Goal: Information Seeking & Learning: Find specific fact

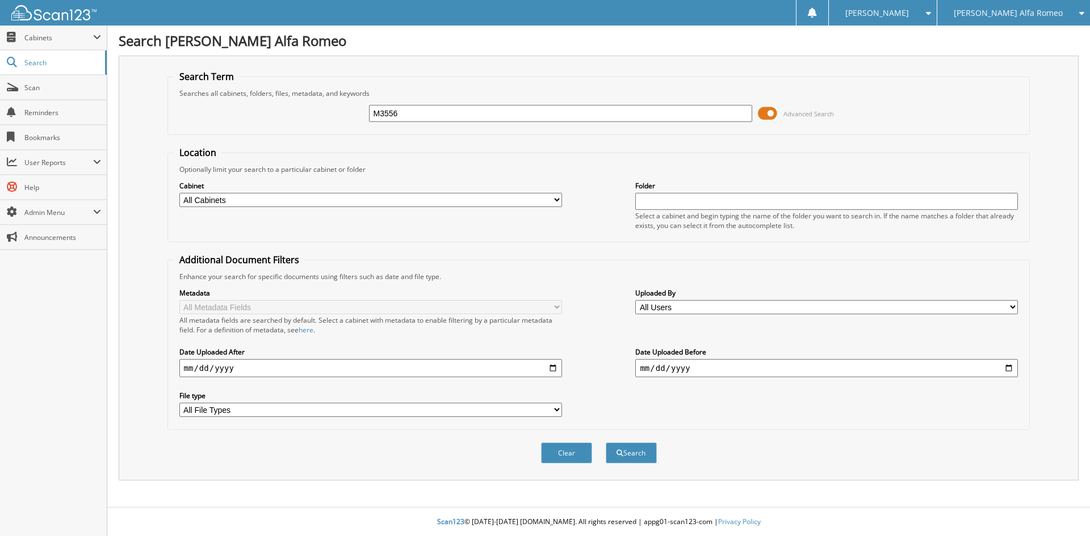
type input "M3556"
click at [606, 443] on button "Search" at bounding box center [631, 453] width 51 height 21
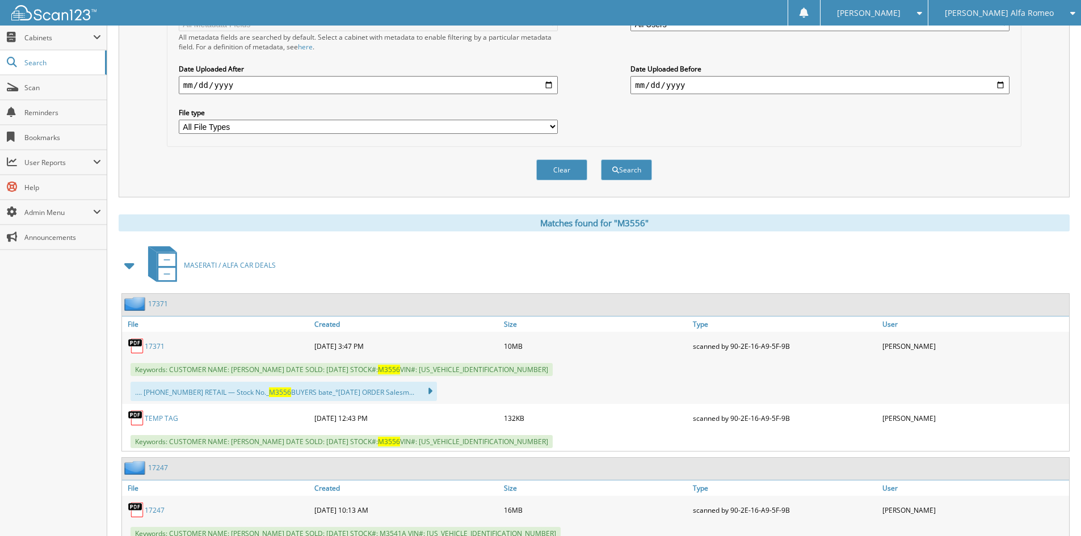
scroll to position [284, 0]
drag, startPoint x: 170, startPoint y: 368, endPoint x: 488, endPoint y: 367, distance: 317.9
click at [488, 367] on span "Keywords: CUSTOMER NAME: JOHN APRIL DATE SOLD: 09/11/2025 STOCK#: M3556 VIN#: 1…" at bounding box center [342, 369] width 422 height 13
copy span "CUSTOMER NAME: JOHN APRIL DATE SOLD: 09/11/2025 STOCK#: M3556 VIN#: 1G1YY36U575…"
click at [1008, 131] on div "Metadata All Metadata Fields All metadata fields are searched by default. Selec…" at bounding box center [594, 69] width 842 height 142
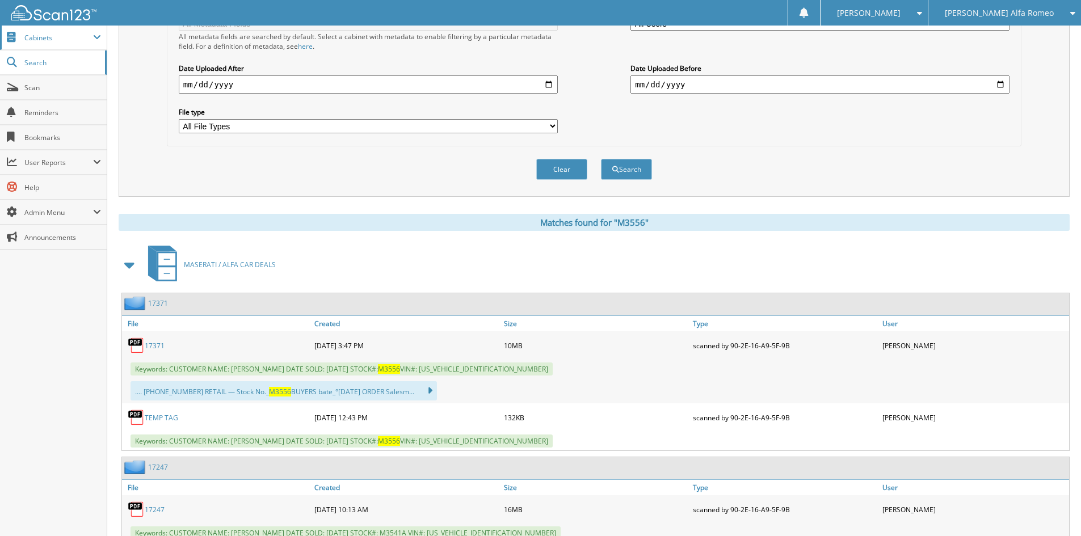
click at [48, 44] on span "Cabinets" at bounding box center [53, 38] width 107 height 24
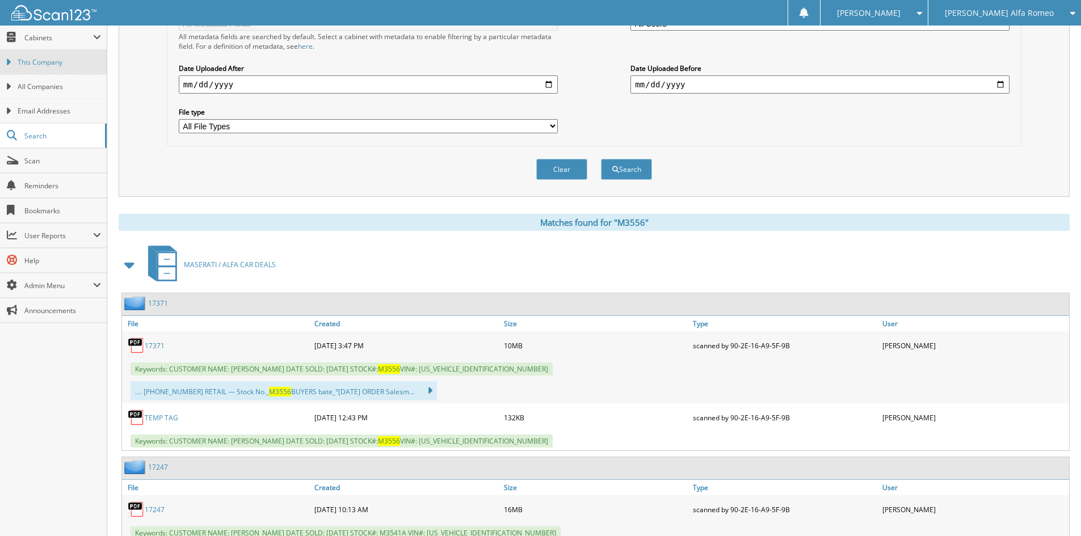
click at [47, 58] on span "This Company" at bounding box center [59, 62] width 83 height 10
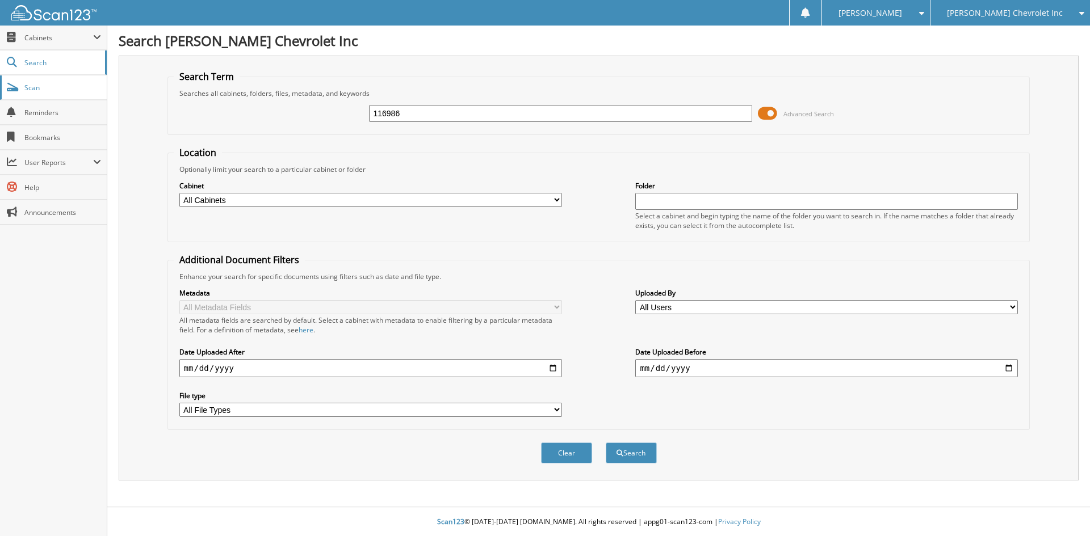
type input "116986"
click at [606, 443] on button "Search" at bounding box center [631, 453] width 51 height 21
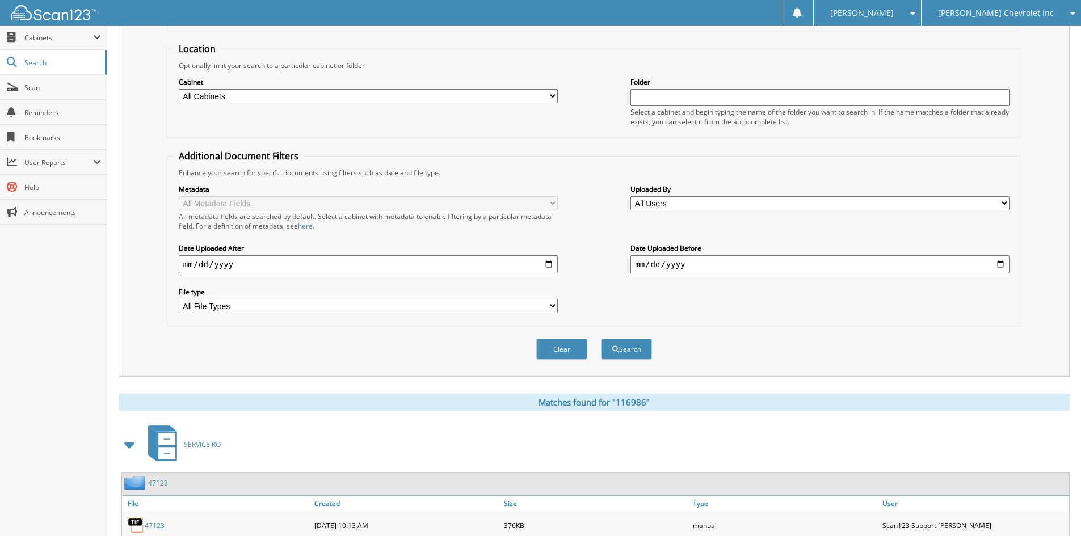
scroll to position [227, 0]
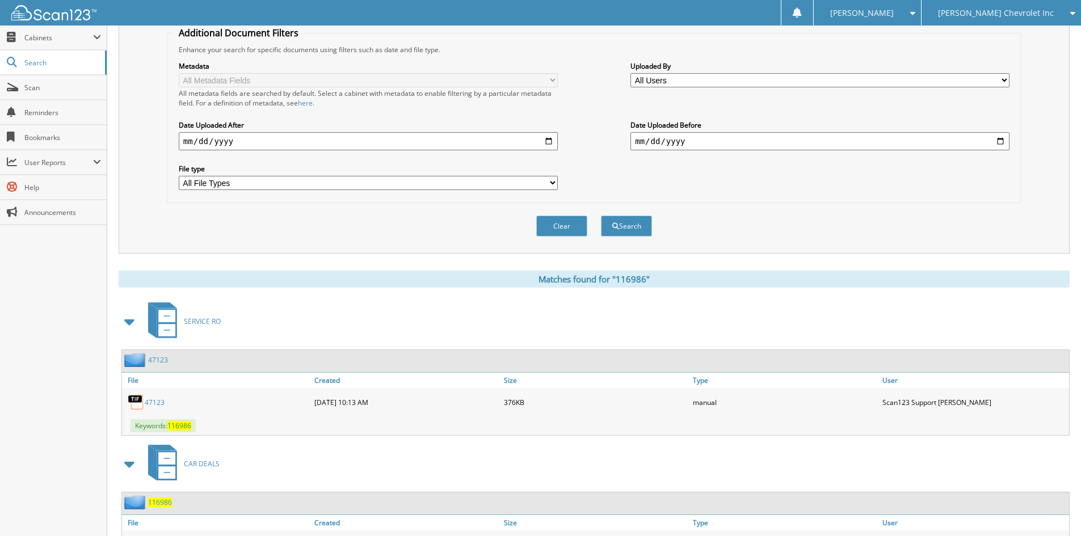
click at [136, 324] on span at bounding box center [130, 322] width 16 height 20
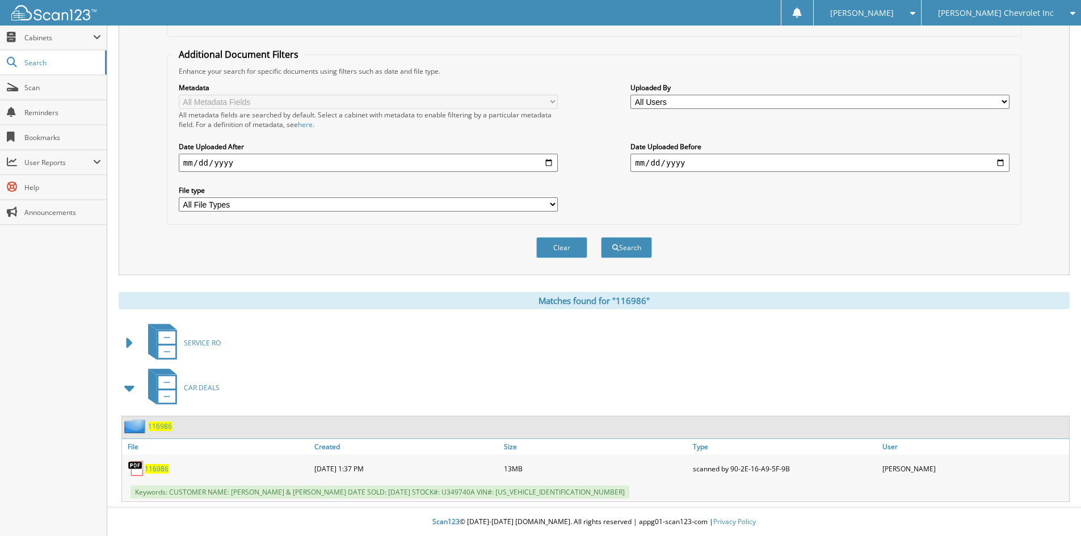
scroll to position [206, 0]
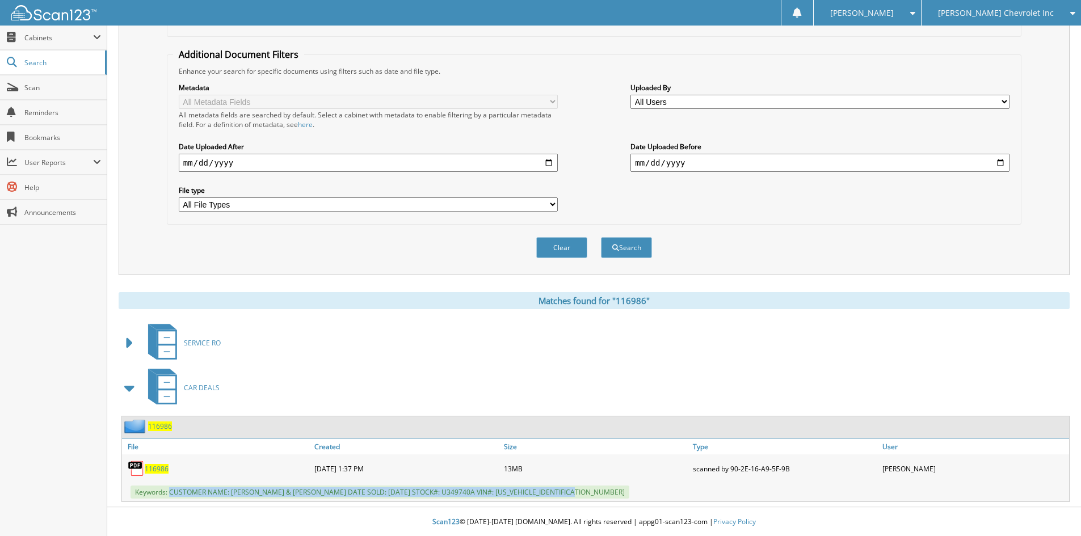
drag, startPoint x: 169, startPoint y: 491, endPoint x: 566, endPoint y: 502, distance: 396.9
click at [589, 494] on div "Keywords: CUSTOMER NAME: AUSTIN HANSON & JESSICA BECKER DATE SOLD: 08/26/2025 S…" at bounding box center [595, 492] width 947 height 19
copy span "CUSTOMER NAME: AUSTIN HANSON & JESSICA BECKER DATE SOLD: 08/26/2025 STOCK#: U34…"
drag, startPoint x: 1001, startPoint y: 211, endPoint x: 974, endPoint y: 216, distance: 27.7
click at [1001, 211] on div "Metadata All Metadata Fields All metadata fields are searched by default. Selec…" at bounding box center [594, 147] width 842 height 142
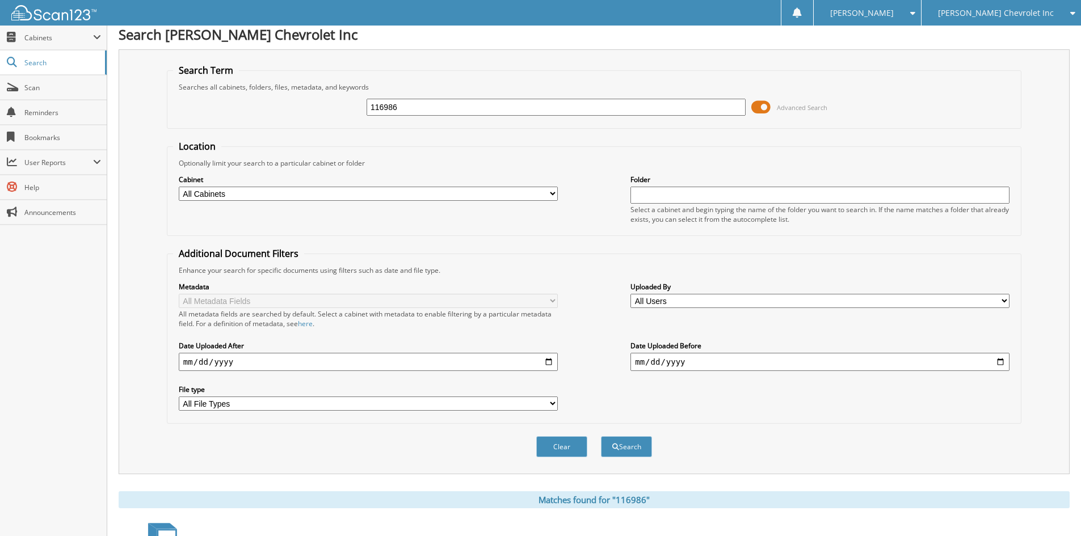
scroll to position [0, 0]
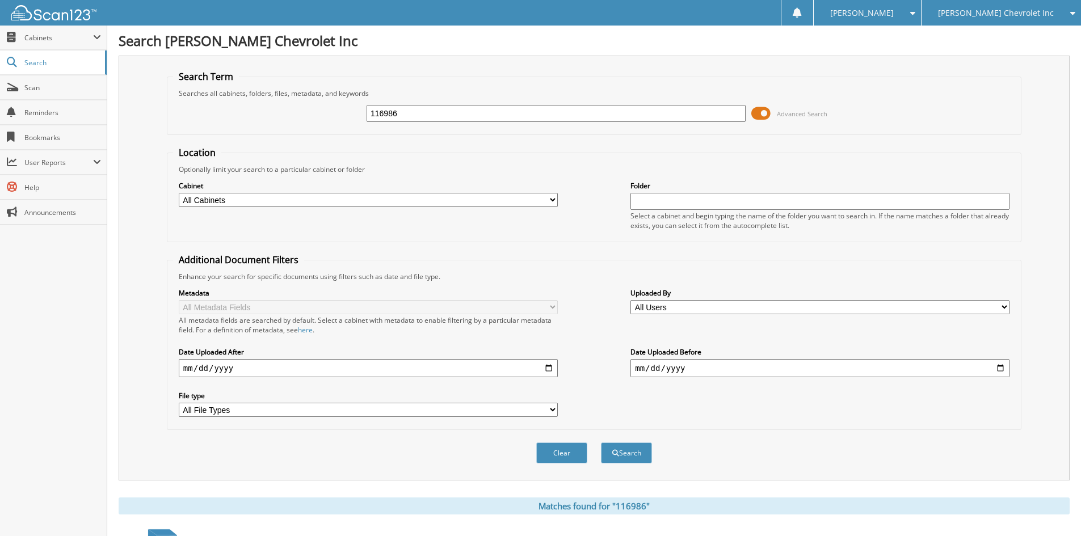
drag, startPoint x: 476, startPoint y: 115, endPoint x: 118, endPoint y: 70, distance: 360.5
click at [120, 72] on div "Search Term Searches all cabinets, folders, files, metadata, and keywords 11698…" at bounding box center [594, 268] width 951 height 425
type input "115600"
click at [601, 443] on button "Search" at bounding box center [626, 453] width 51 height 21
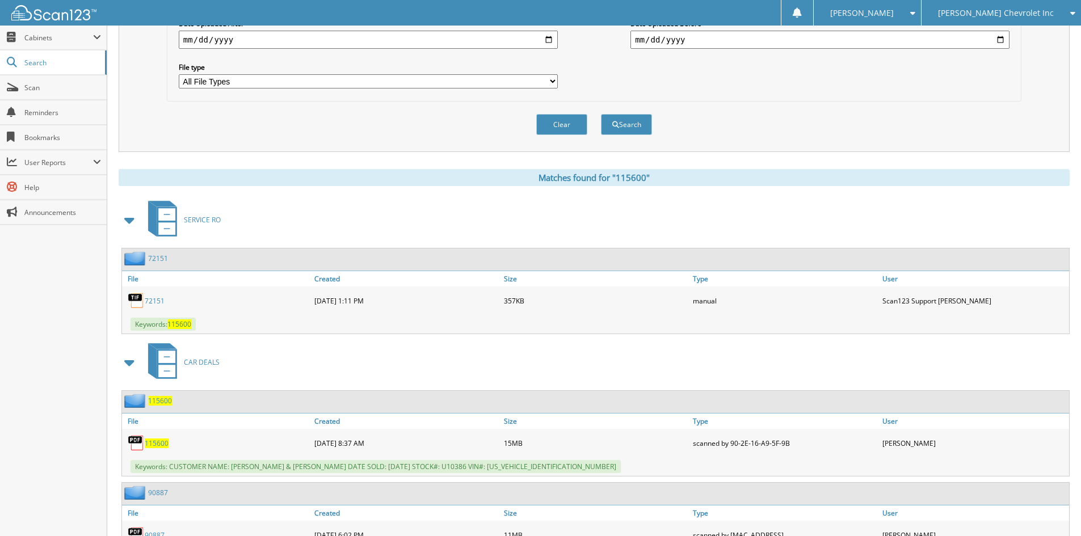
scroll to position [341, 0]
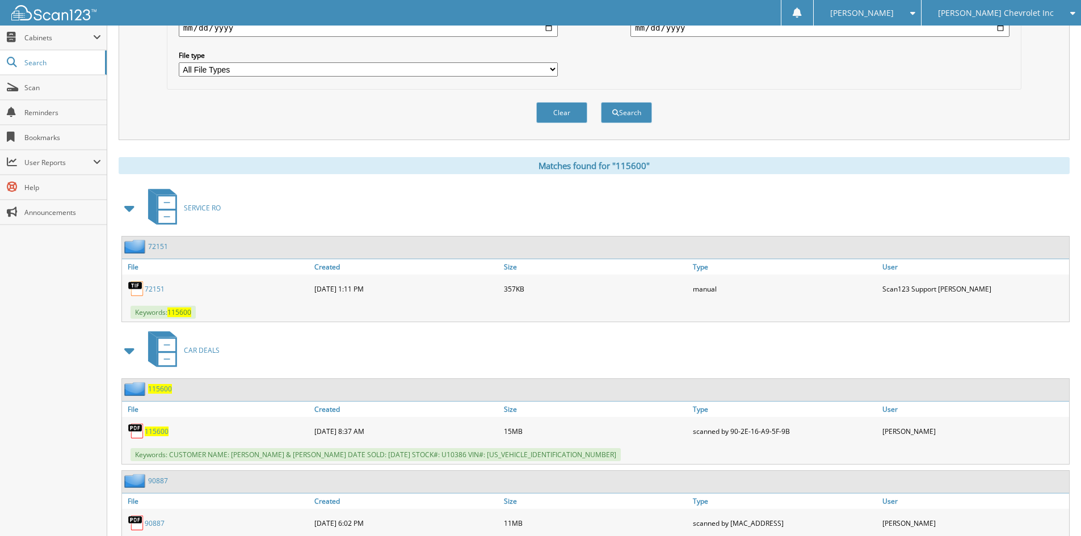
click at [127, 208] on span at bounding box center [130, 208] width 16 height 20
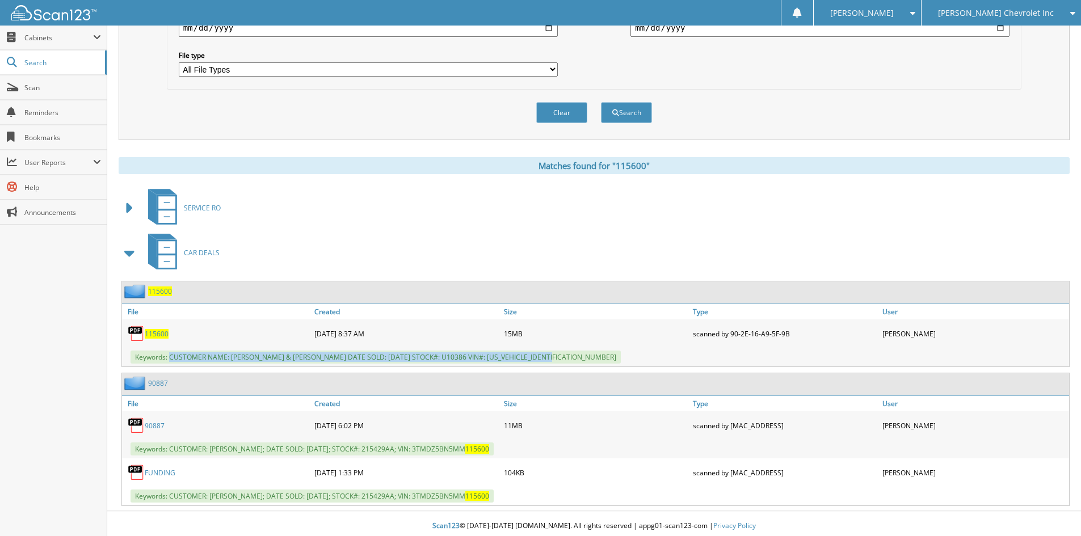
drag, startPoint x: 171, startPoint y: 357, endPoint x: 555, endPoint y: 359, distance: 384.3
click at [555, 359] on div "Keywords: CUSTOMER NAME: [PERSON_NAME] & [PERSON_NAME] DATE SOLD: [DATE] STOCK#…" at bounding box center [595, 357] width 947 height 19
copy span "CUSTOMER NAME: NICHOL MARTIN & LEE MARTIN DATE SOLD: 06/28/2025 STOCK#: U10386 …"
click at [192, 125] on div "Clear Search" at bounding box center [594, 113] width 855 height 46
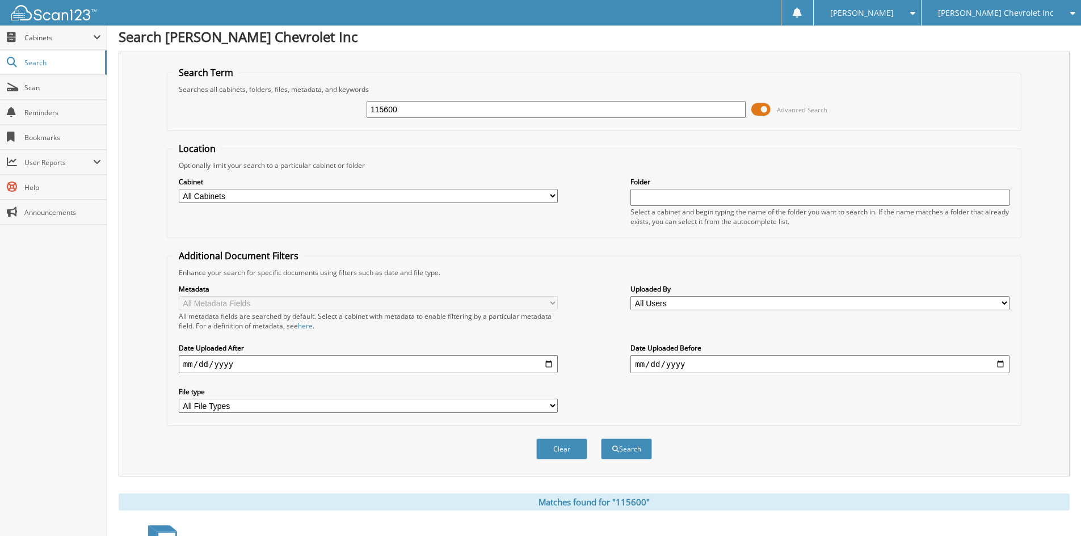
scroll to position [0, 0]
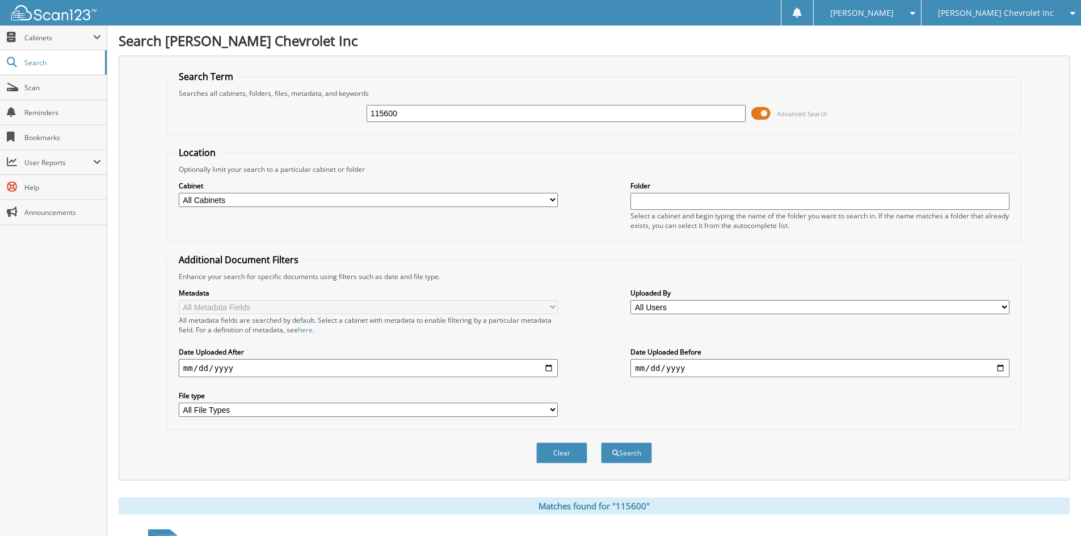
drag, startPoint x: 426, startPoint y: 118, endPoint x: 169, endPoint y: 90, distance: 259.1
click at [180, 91] on fieldset "Search Term Searches all cabinets, folders, files, metadata, and keywords 11560…" at bounding box center [594, 102] width 855 height 65
type input "117423"
click at [601, 443] on button "Search" at bounding box center [626, 453] width 51 height 21
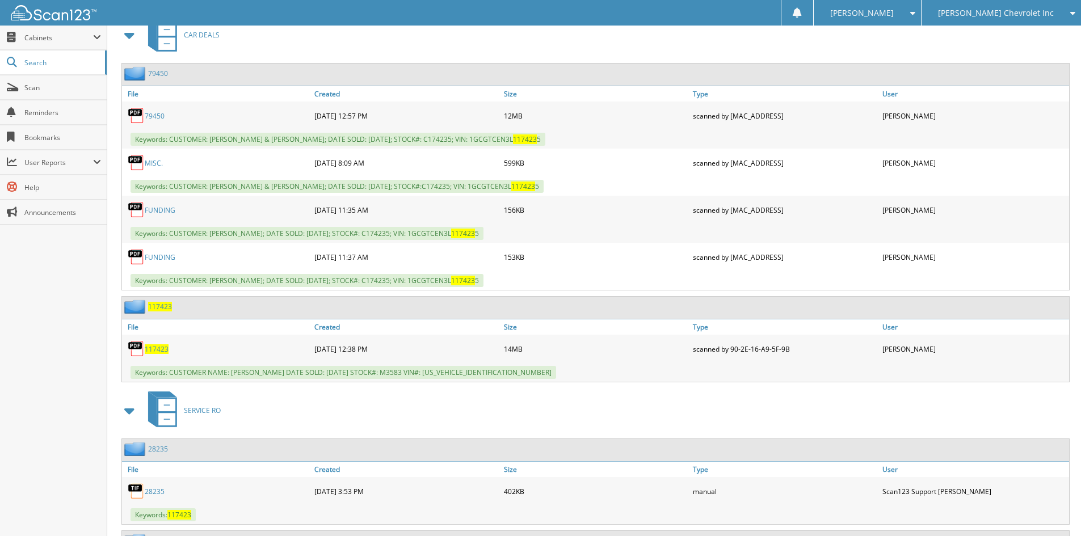
scroll to position [568, 0]
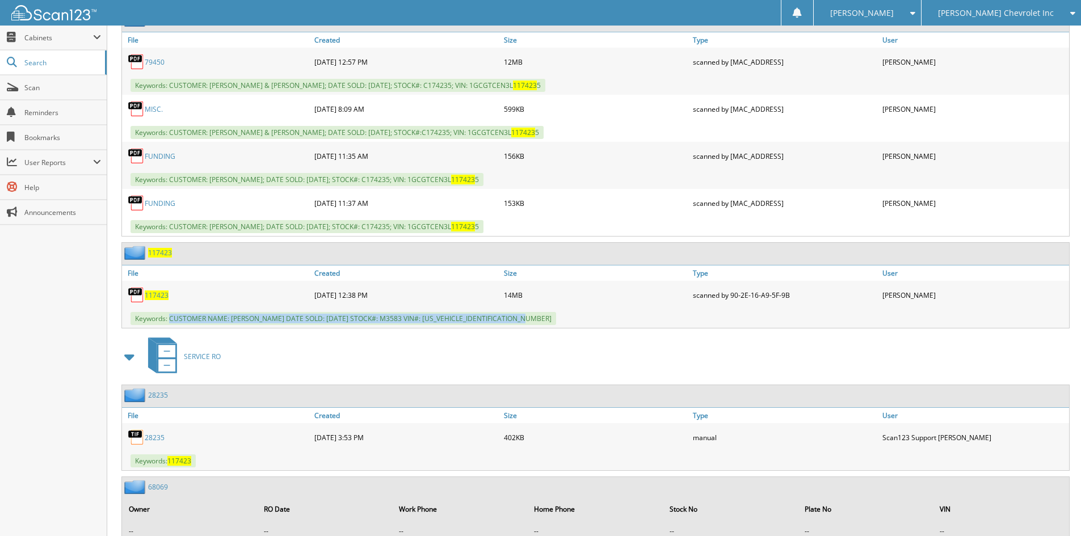
drag, startPoint x: 171, startPoint y: 318, endPoint x: 533, endPoint y: 318, distance: 362.2
click at [535, 318] on div "Keywords: CUSTOMER NAME: LATAISHA JONES LEWIS DATE SOLD: 09/15/2025 STOCK#: M35…" at bounding box center [595, 318] width 947 height 19
copy span "CUSTOMER NAME: LATAISHA JONES LEWIS DATE SOLD: 09/15/2025 STOCK#: M3583 VIN#: K…"
click at [946, 241] on div "79450 File Created Size Type 5" at bounding box center [594, 169] width 951 height 320
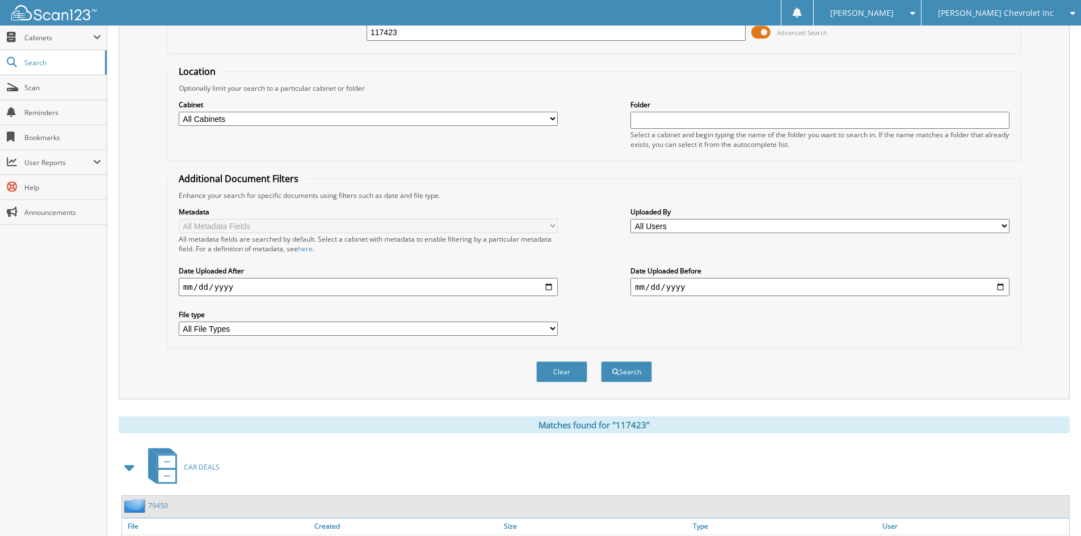
scroll to position [0, 0]
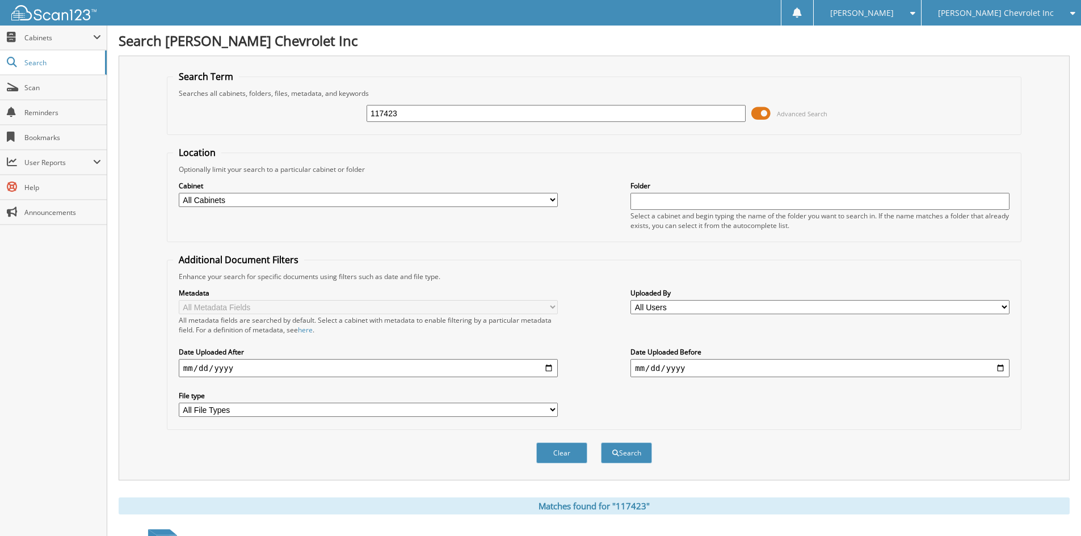
drag, startPoint x: 422, startPoint y: 107, endPoint x: 286, endPoint y: 87, distance: 138.2
click at [289, 89] on fieldset "Search Term Searches all cabinets, folders, files, metadata, and keywords 11742…" at bounding box center [594, 102] width 855 height 65
type input "117387"
click at [601, 443] on button "Search" at bounding box center [626, 453] width 51 height 21
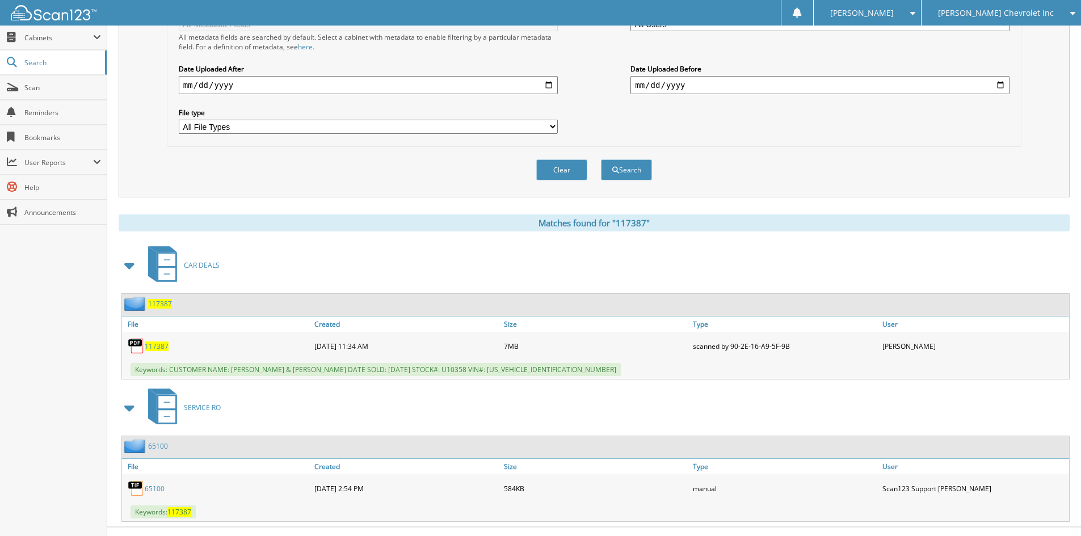
scroll to position [284, 0]
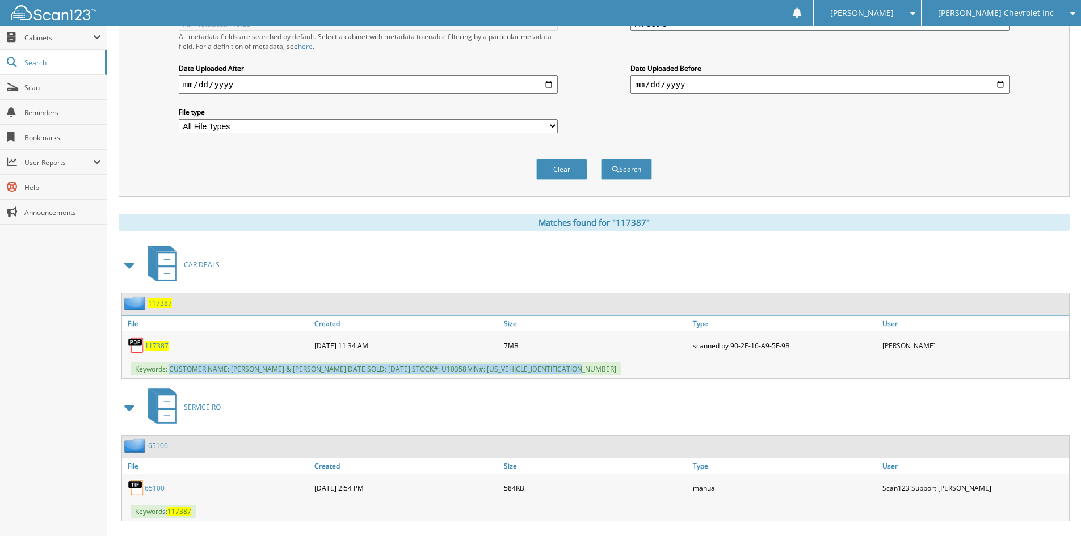
drag, startPoint x: 170, startPoint y: 370, endPoint x: 607, endPoint y: 365, distance: 437.1
click at [607, 365] on div "Keywords: CUSTOMER NAME: HOWARD THOMPSON & CYNTHIA THOMPSON DATE SOLD: 09/13/20…" at bounding box center [595, 369] width 947 height 19
copy span "CUSTOMER NAME: HOWARD THOMPSON & CYNTHIA THOMPSON DATE SOLD: 09/13/2025 STOCK#:…"
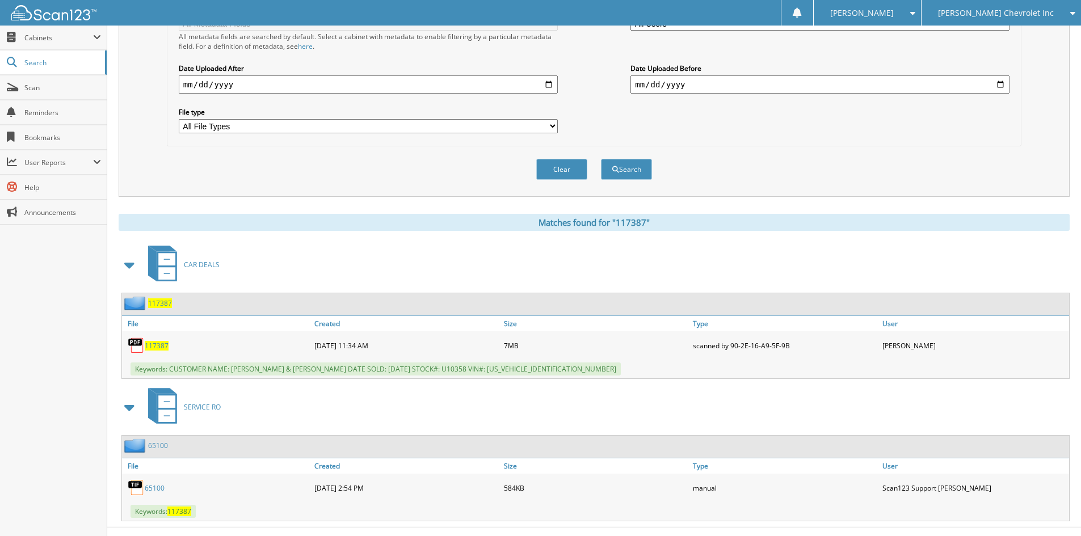
click at [911, 218] on div "Matches found for "117387"" at bounding box center [594, 222] width 951 height 17
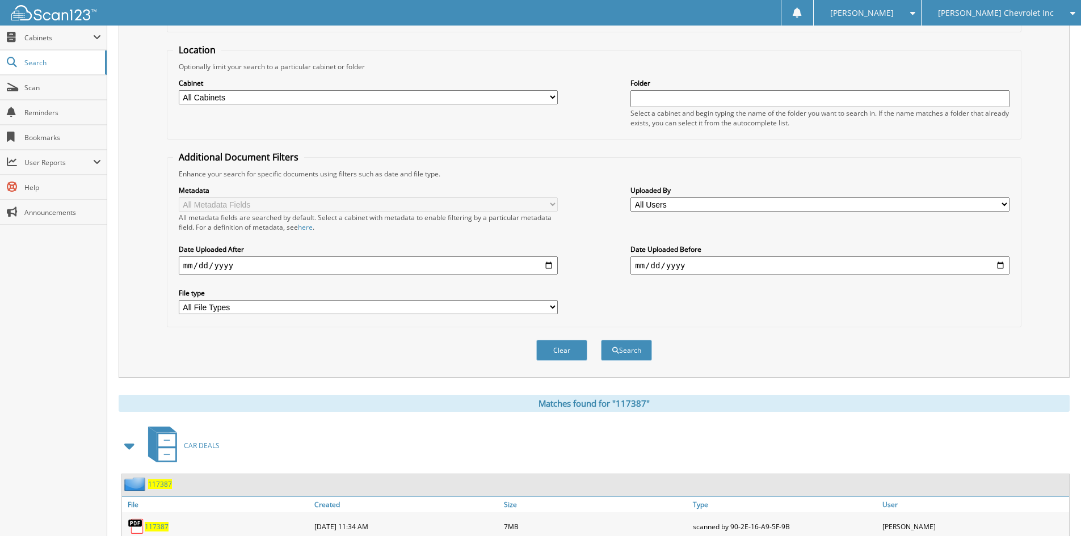
scroll to position [0, 0]
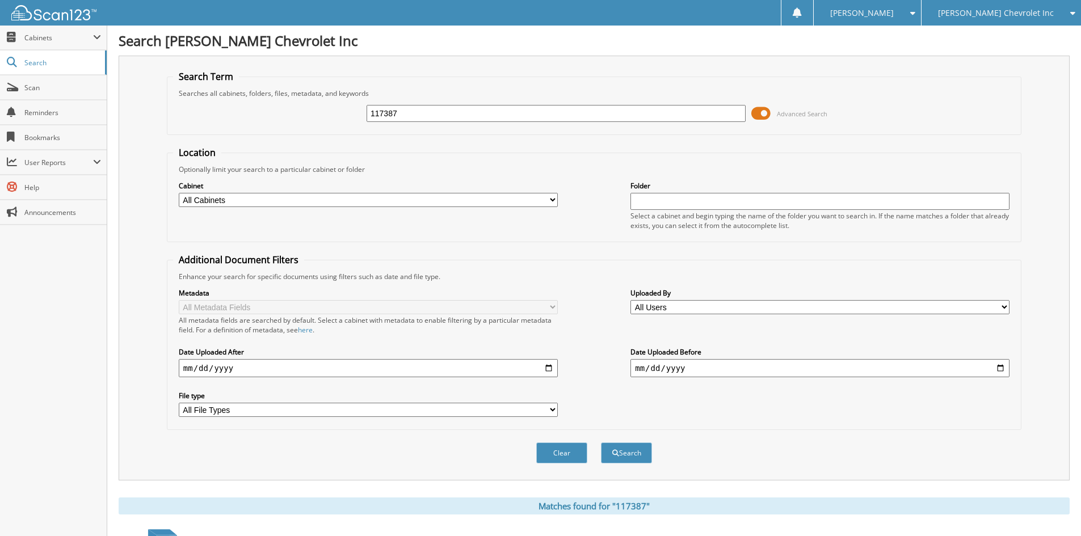
drag, startPoint x: 483, startPoint y: 110, endPoint x: 0, endPoint y: 9, distance: 493.5
click at [5, 23] on body "Sarah B. Settings Logout Jim Butler Chevrolet Inc Jim Butler Alfa Romeo Close S…" at bounding box center [540, 420] width 1081 height 840
type input "117100"
click at [601, 443] on button "Search" at bounding box center [626, 453] width 51 height 21
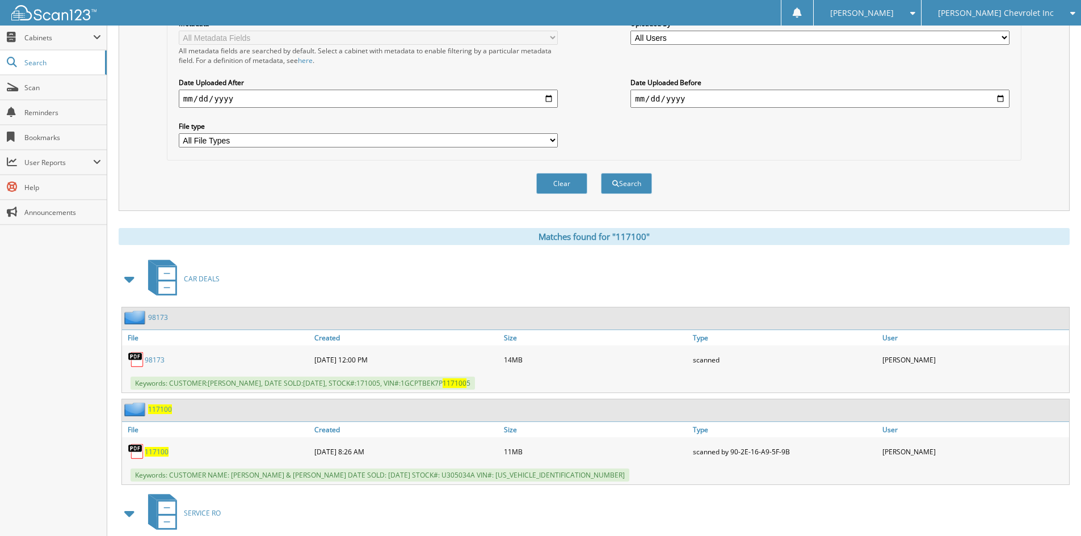
scroll to position [341, 0]
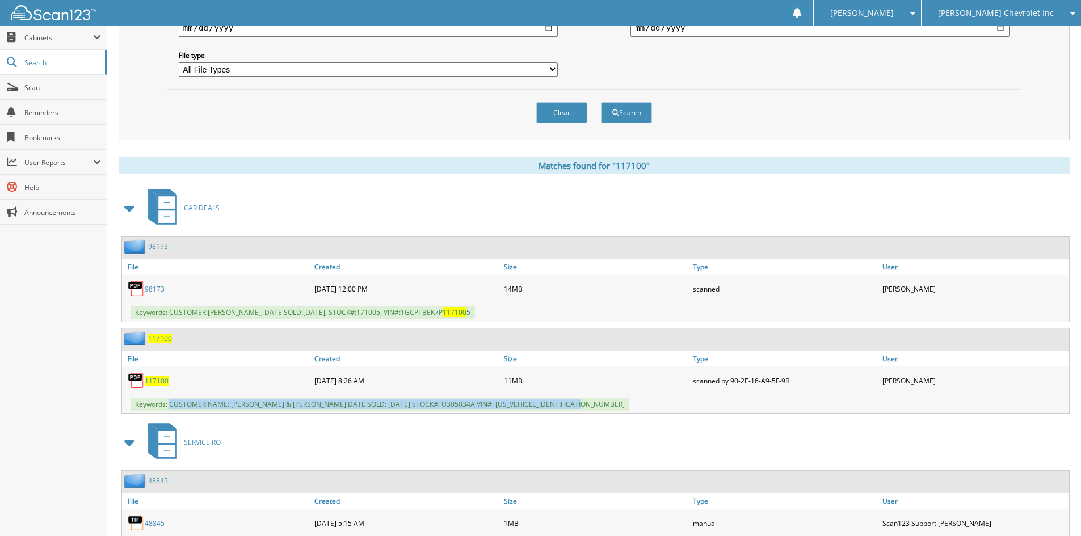
drag, startPoint x: 170, startPoint y: 404, endPoint x: 584, endPoint y: 402, distance: 413.2
click at [584, 402] on span "Keywords: CUSTOMER NAME: [PERSON_NAME] & [PERSON_NAME] DATE SOLD: [DATE] STOCK#…" at bounding box center [380, 404] width 499 height 13
copy span "CUSTOMER NAME: [PERSON_NAME] & [PERSON_NAME] DATE SOLD: [DATE] STOCK#: U305034A…"
drag, startPoint x: 979, startPoint y: 128, endPoint x: 966, endPoint y: 146, distance: 22.8
click at [979, 128] on div "Clear Search" at bounding box center [594, 113] width 855 height 46
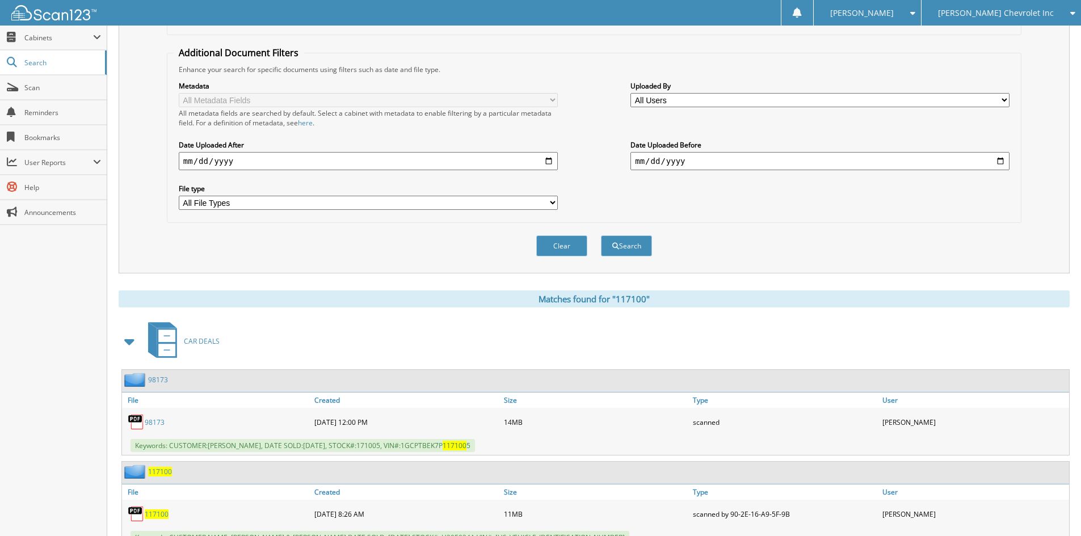
scroll to position [57, 0]
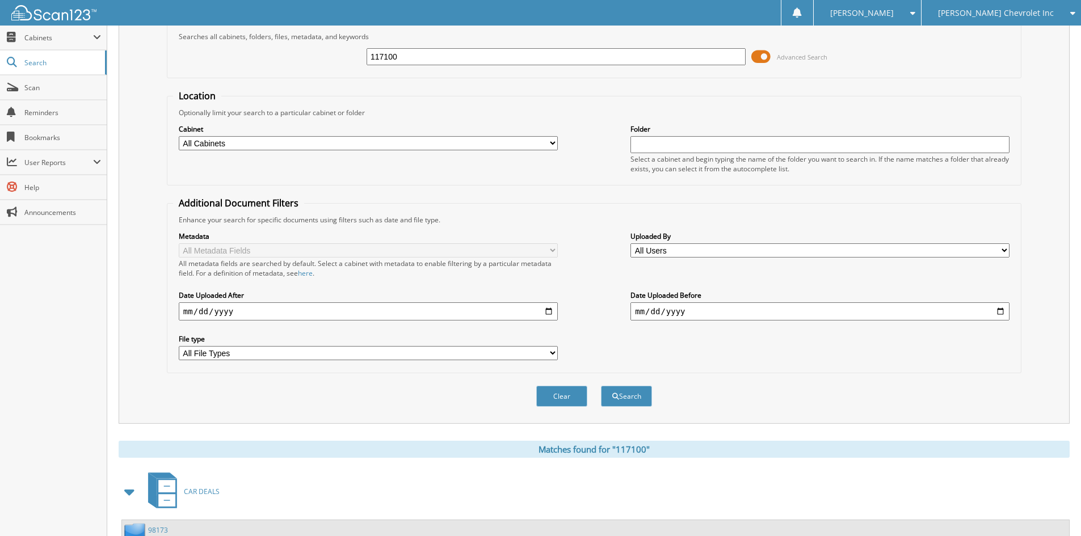
click at [1026, 10] on span "[PERSON_NAME] Chevrolet Inc" at bounding box center [996, 13] width 116 height 7
click at [1031, 32] on link "[PERSON_NAME] Alfa Romeo" at bounding box center [1002, 36] width 160 height 20
